Goal: Task Accomplishment & Management: Complete application form

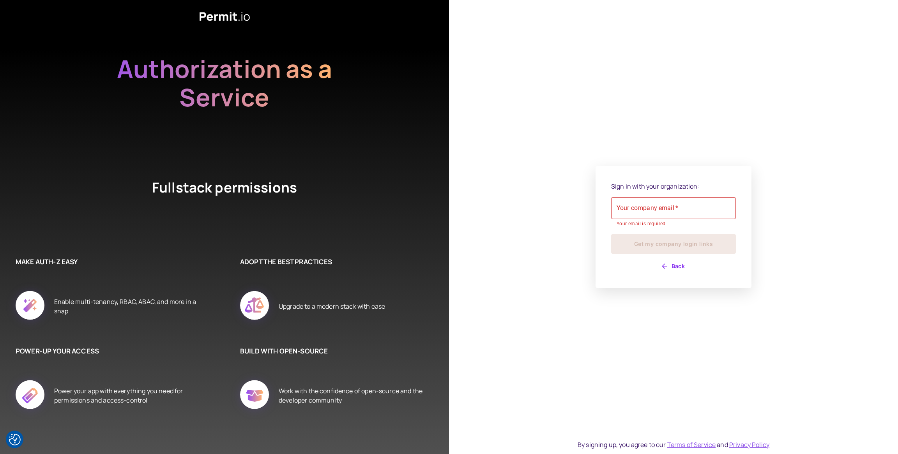
click at [537, 104] on div "Sign in with your organization: Your company email   * Your company email   * Y…" at bounding box center [673, 227] width 449 height 454
click at [649, 202] on div "Your company email   * Your company email   * Your email is required" at bounding box center [673, 212] width 125 height 31
type input "**********"
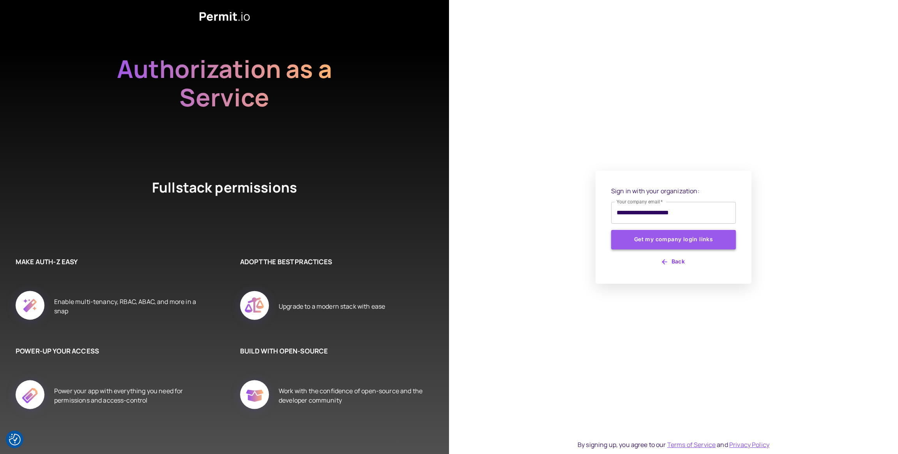
click at [674, 244] on button "Get my company login links" at bounding box center [673, 239] width 125 height 19
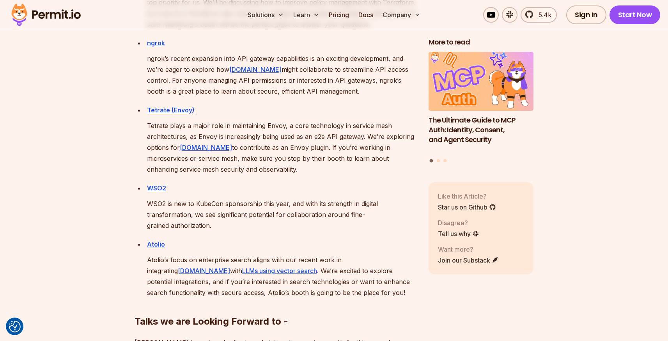
scroll to position [1981, 0]
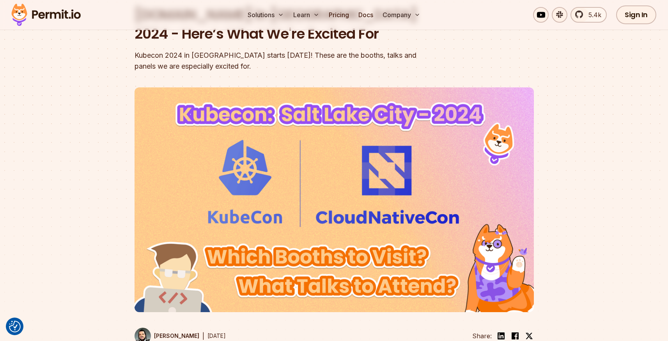
scroll to position [0, 0]
